Goal: Task Accomplishment & Management: Manage account settings

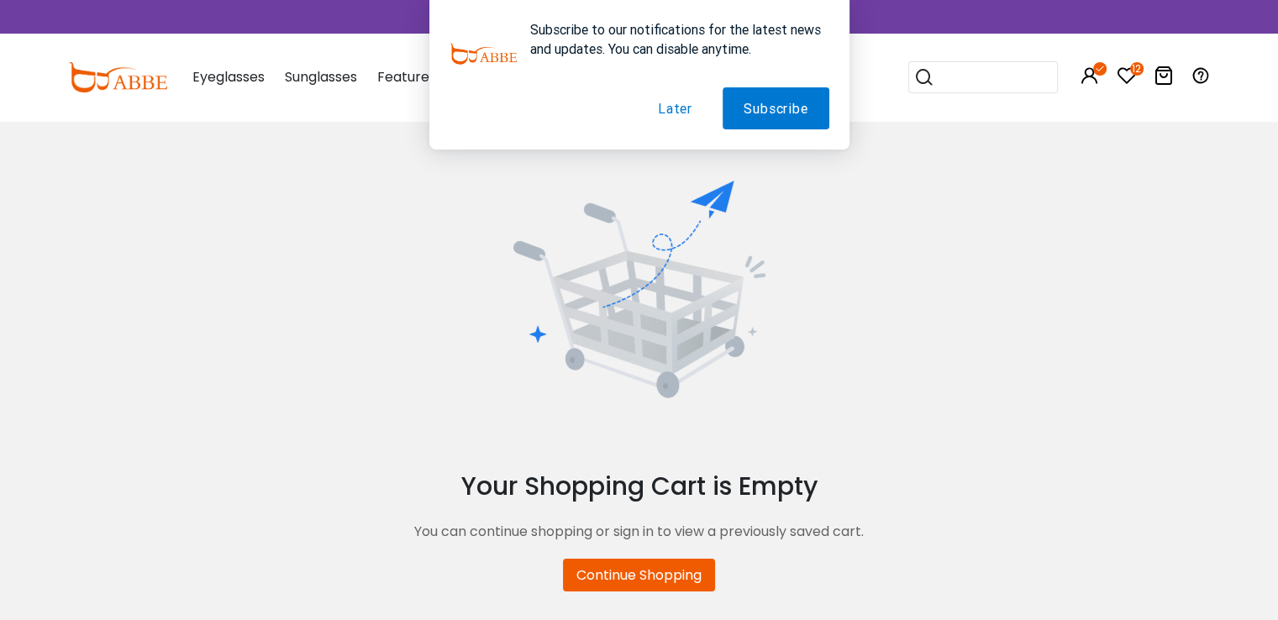
click at [905, 224] on div "Your Shopping Cart is Empty You can continue shopping or sign in to view a prev…" at bounding box center [639, 387] width 1278 height 412
click at [682, 109] on button "Later" at bounding box center [675, 108] width 76 height 42
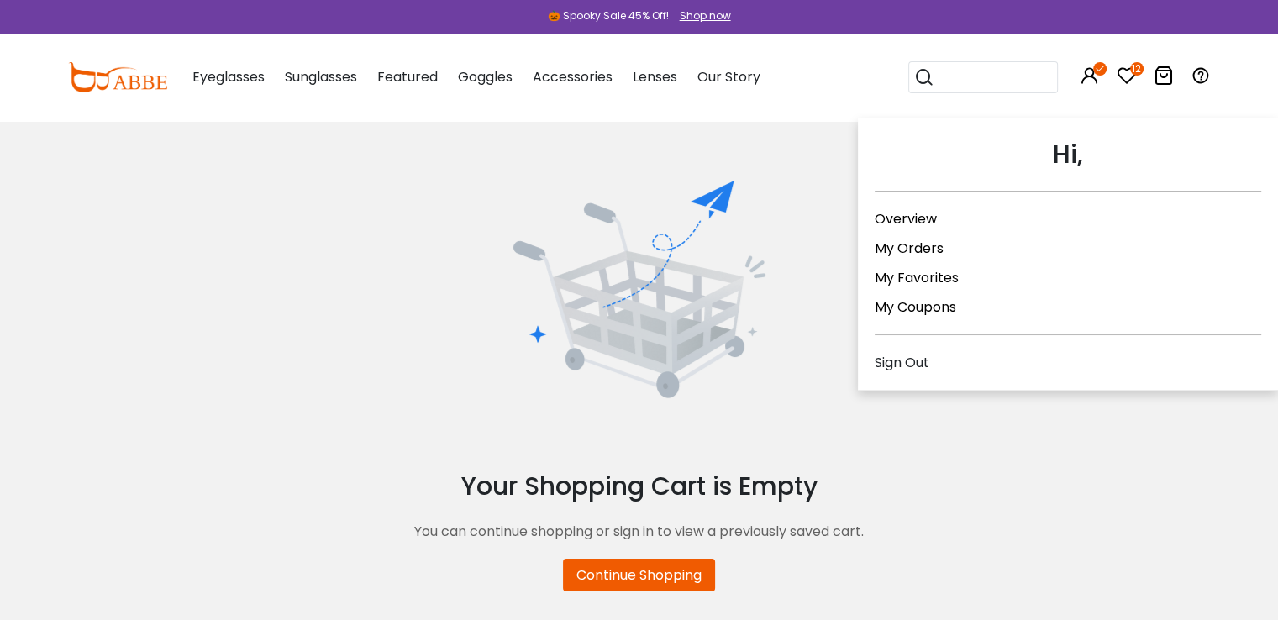
click at [1096, 65] on icon at bounding box center [1099, 68] width 13 height 13
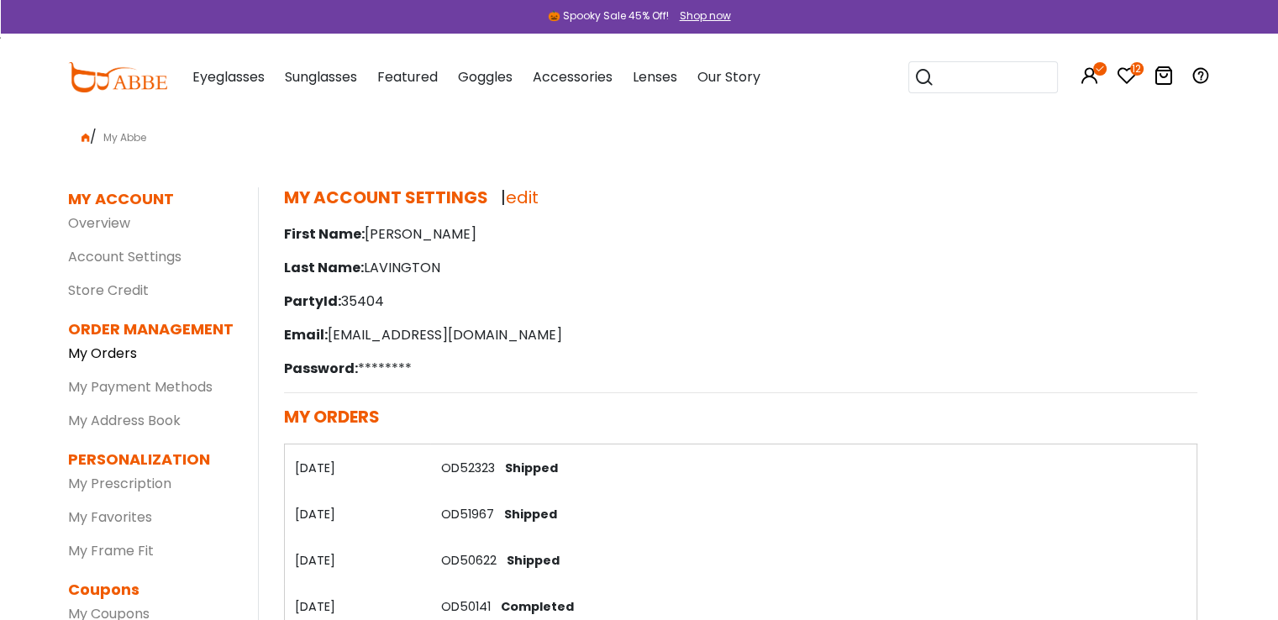
click at [125, 354] on link "My Orders" at bounding box center [102, 353] width 69 height 19
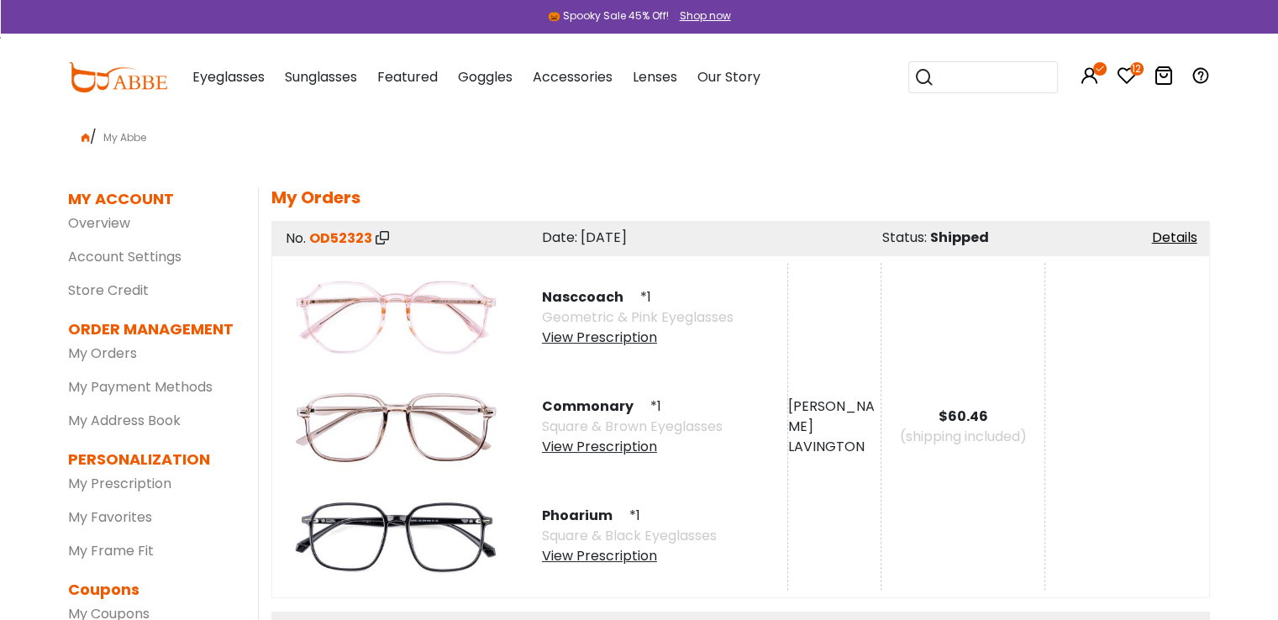
click at [632, 557] on div "View Prescription" at bounding box center [629, 556] width 175 height 20
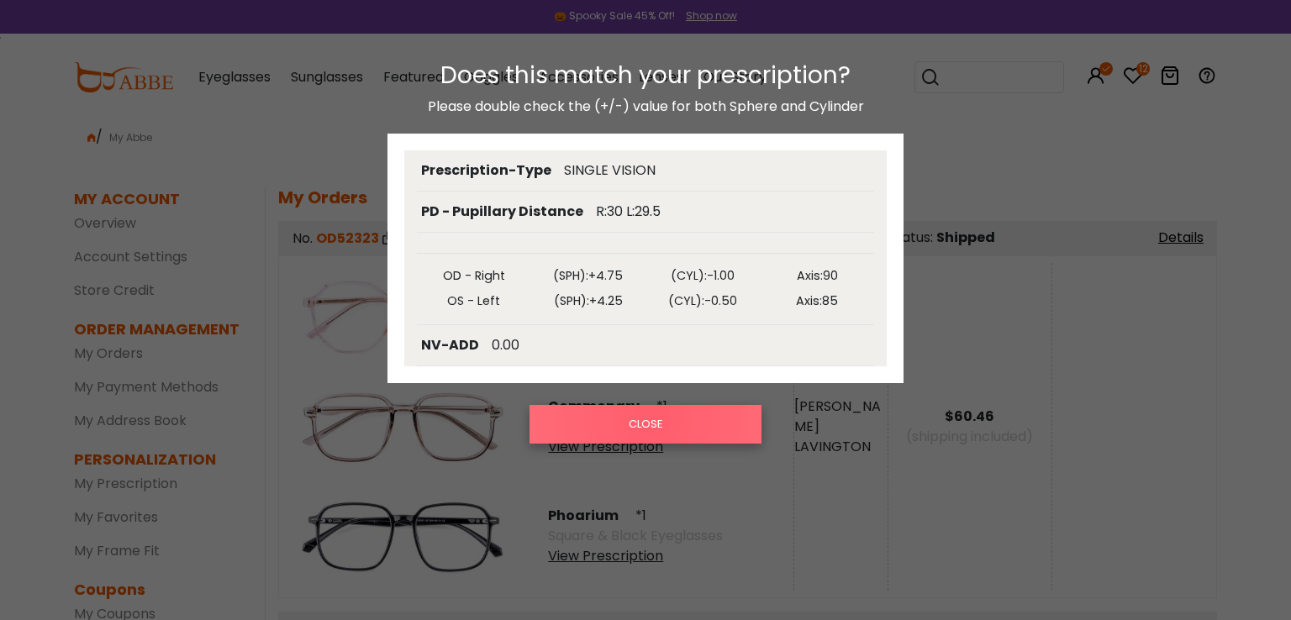
click at [652, 418] on button "CLOSE" at bounding box center [645, 424] width 232 height 39
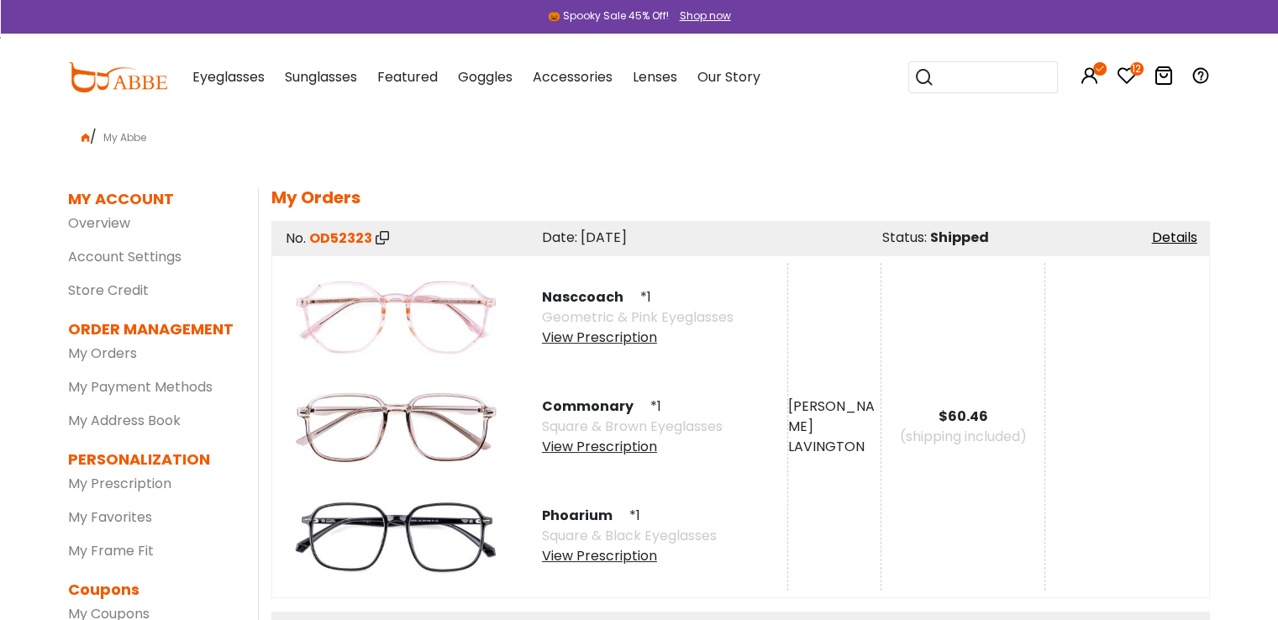
click at [626, 449] on div "View Prescription" at bounding box center [632, 447] width 181 height 20
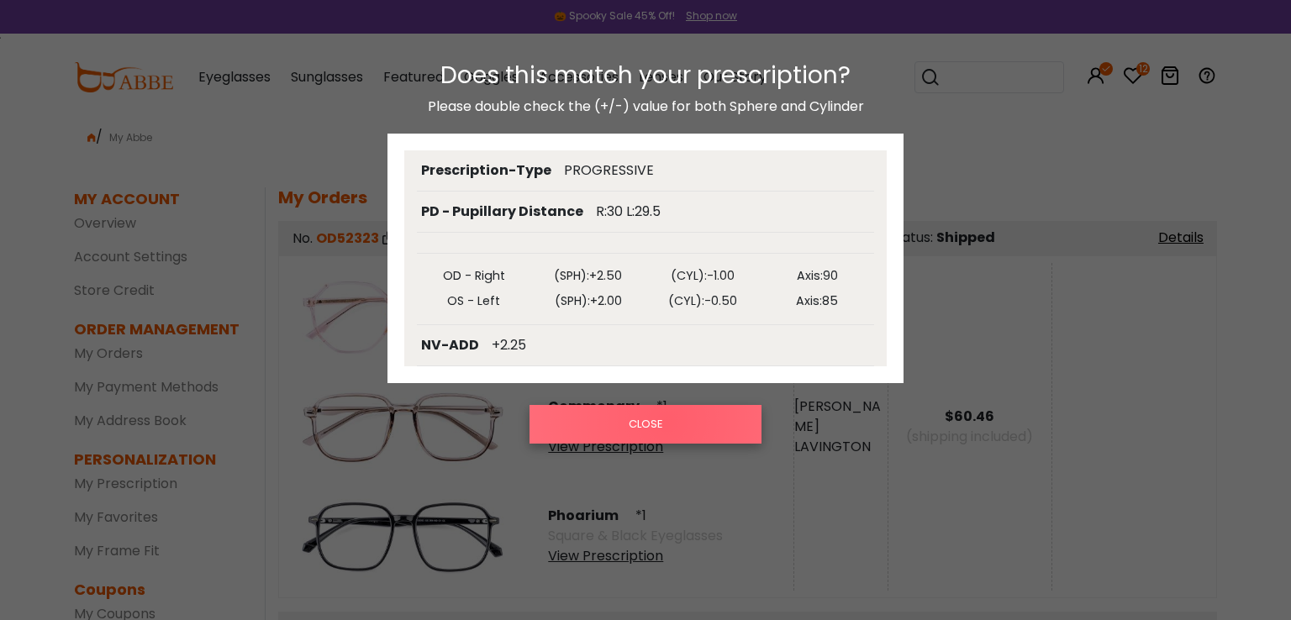
click at [667, 421] on button "CLOSE" at bounding box center [645, 424] width 232 height 39
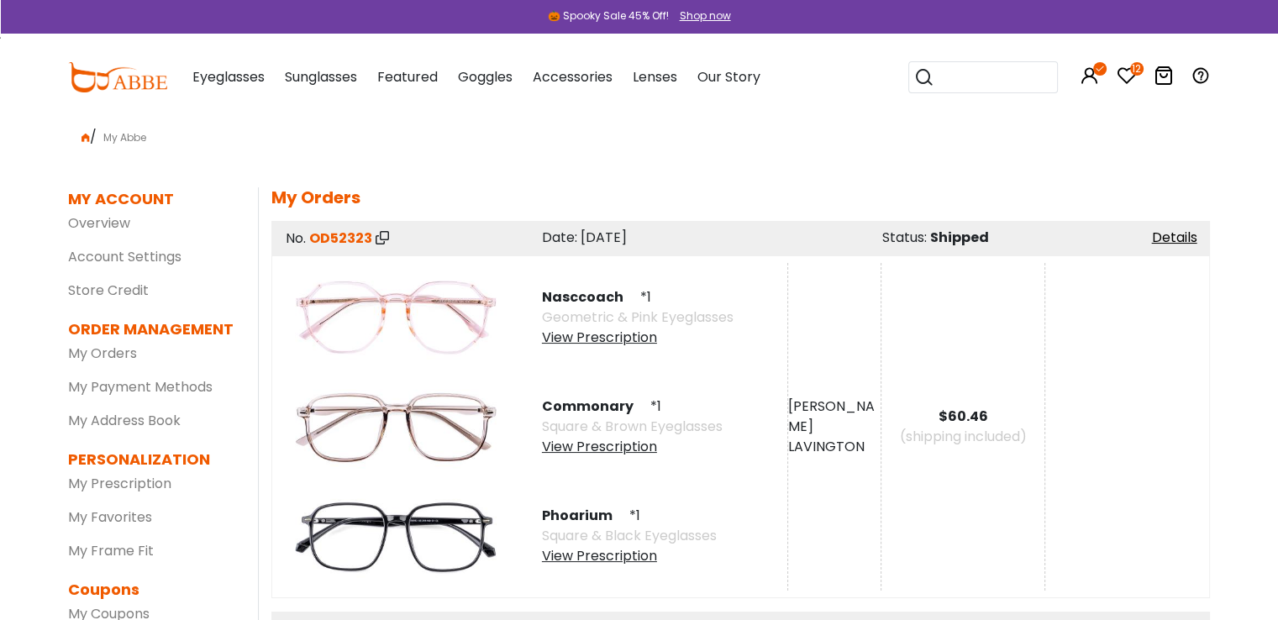
click at [603, 337] on div "View Prescription" at bounding box center [638, 338] width 192 height 20
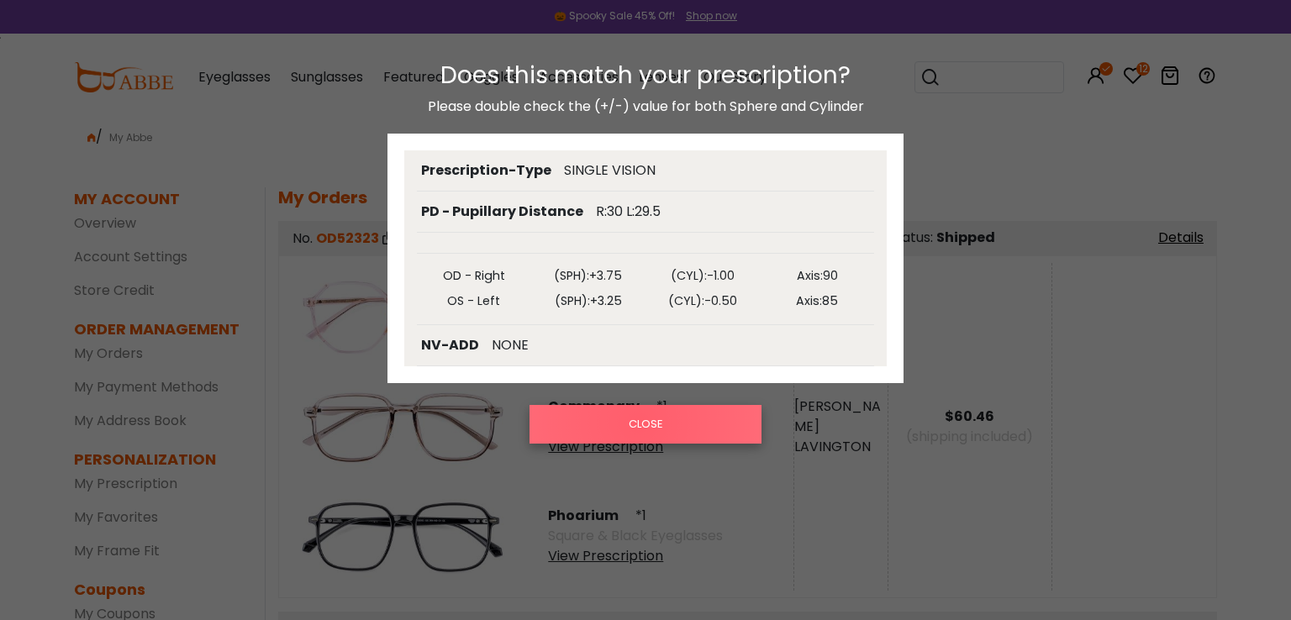
click at [639, 422] on button "CLOSE" at bounding box center [645, 424] width 232 height 39
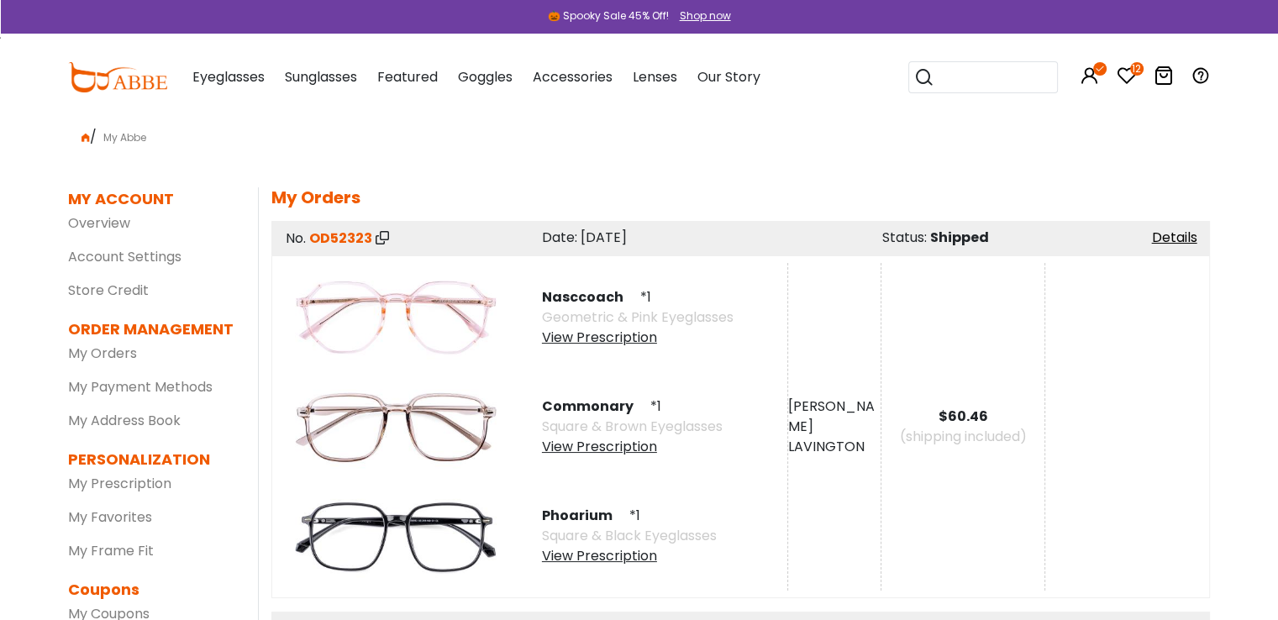
click at [630, 559] on div "View Prescription" at bounding box center [629, 556] width 175 height 20
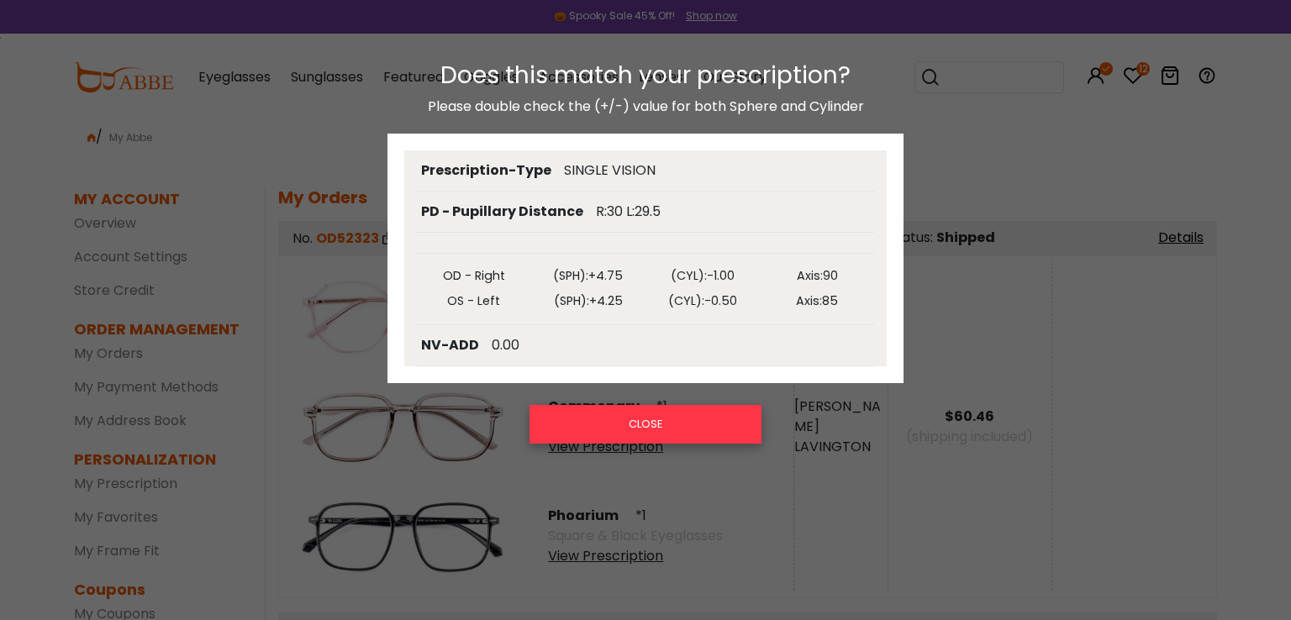
drag, startPoint x: 633, startPoint y: 418, endPoint x: 640, endPoint y: 381, distance: 37.6
click at [633, 417] on button "CLOSE" at bounding box center [645, 424] width 232 height 39
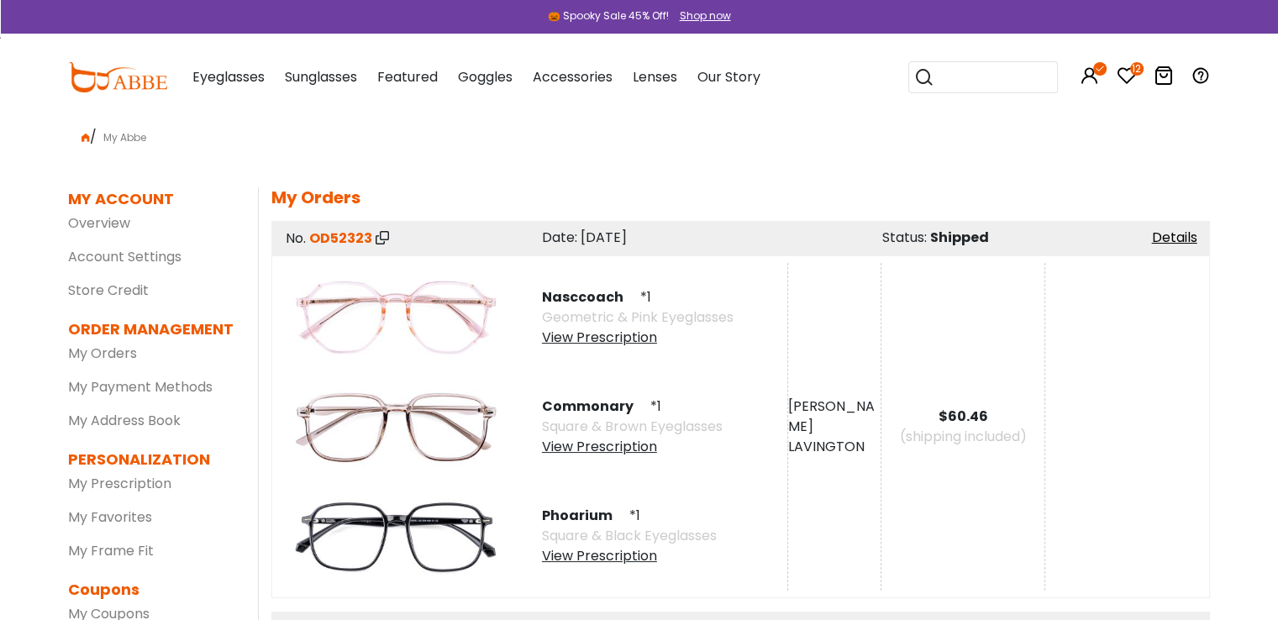
click at [619, 331] on div "View Prescription" at bounding box center [638, 338] width 192 height 20
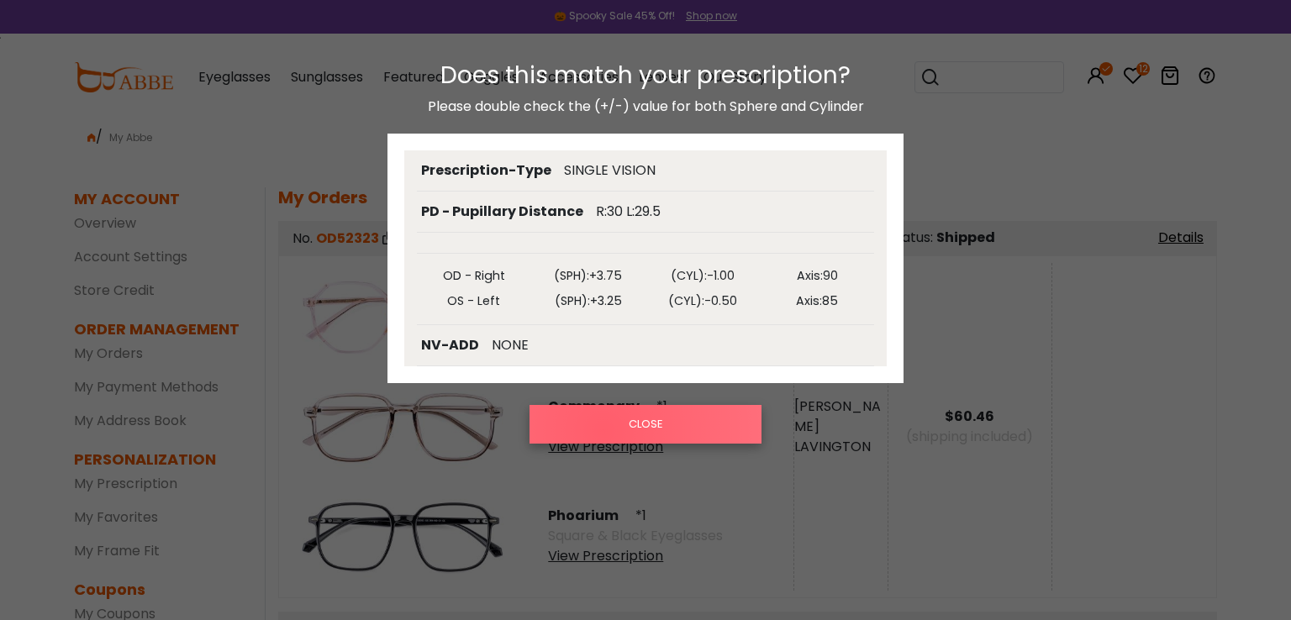
click at [604, 430] on button "CLOSE" at bounding box center [645, 424] width 232 height 39
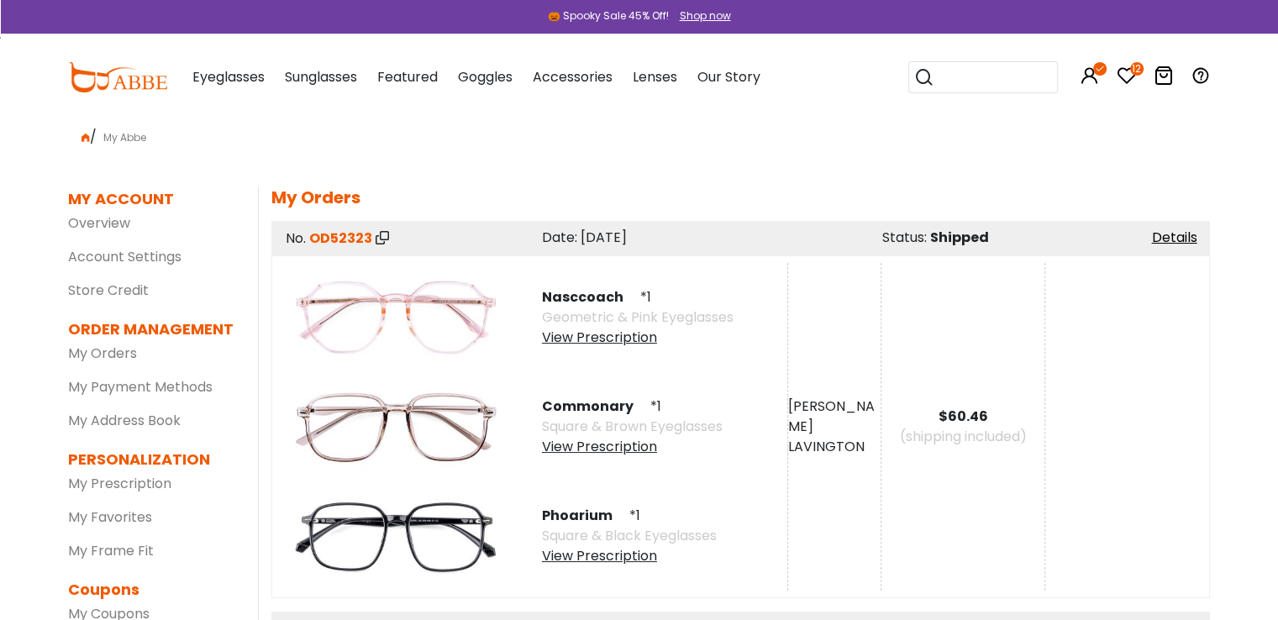
click at [585, 341] on div "View Prescription" at bounding box center [638, 338] width 192 height 20
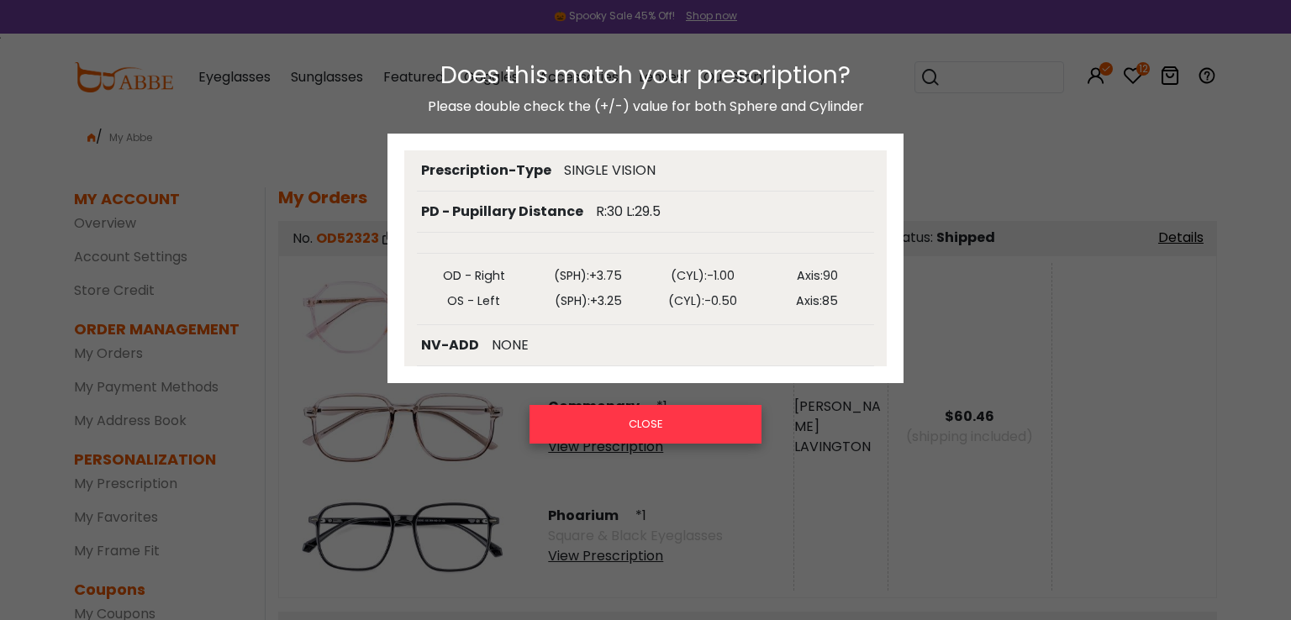
click at [660, 422] on button "CLOSE" at bounding box center [645, 424] width 232 height 39
